Goal: Task Accomplishment & Management: Manage account settings

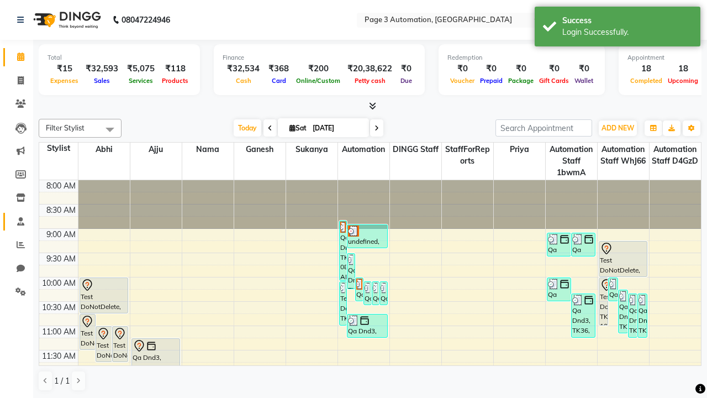
click at [17, 221] on span at bounding box center [20, 221] width 19 height 13
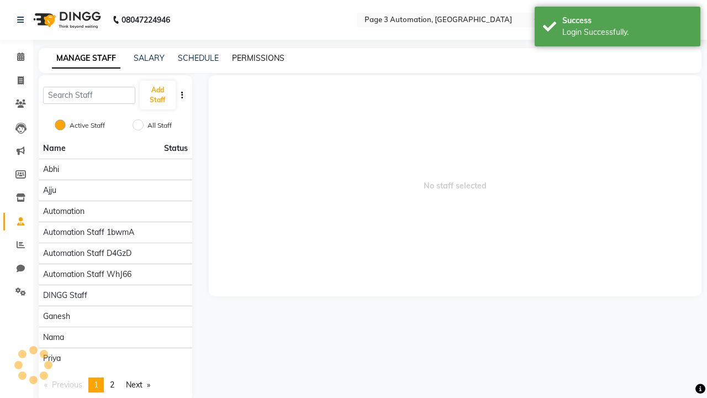
click at [258, 58] on link "PERMISSIONS" at bounding box center [258, 58] width 52 height 10
